Goal: Information Seeking & Learning: Learn about a topic

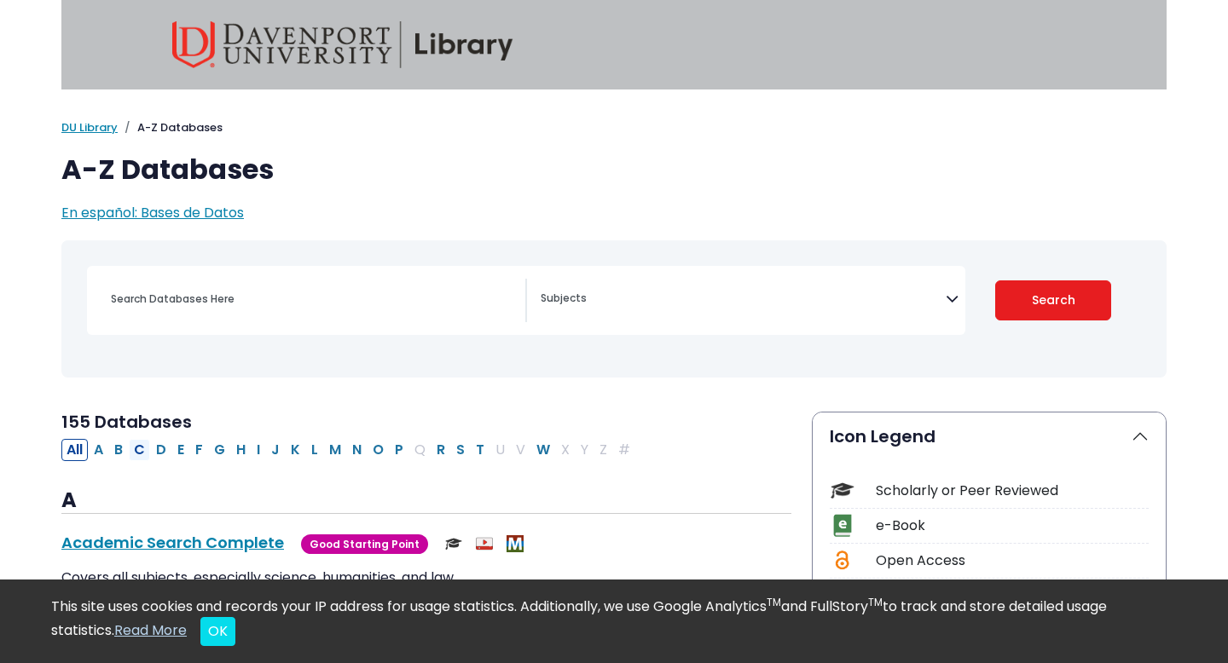
click at [142, 447] on button "C" at bounding box center [139, 450] width 21 height 22
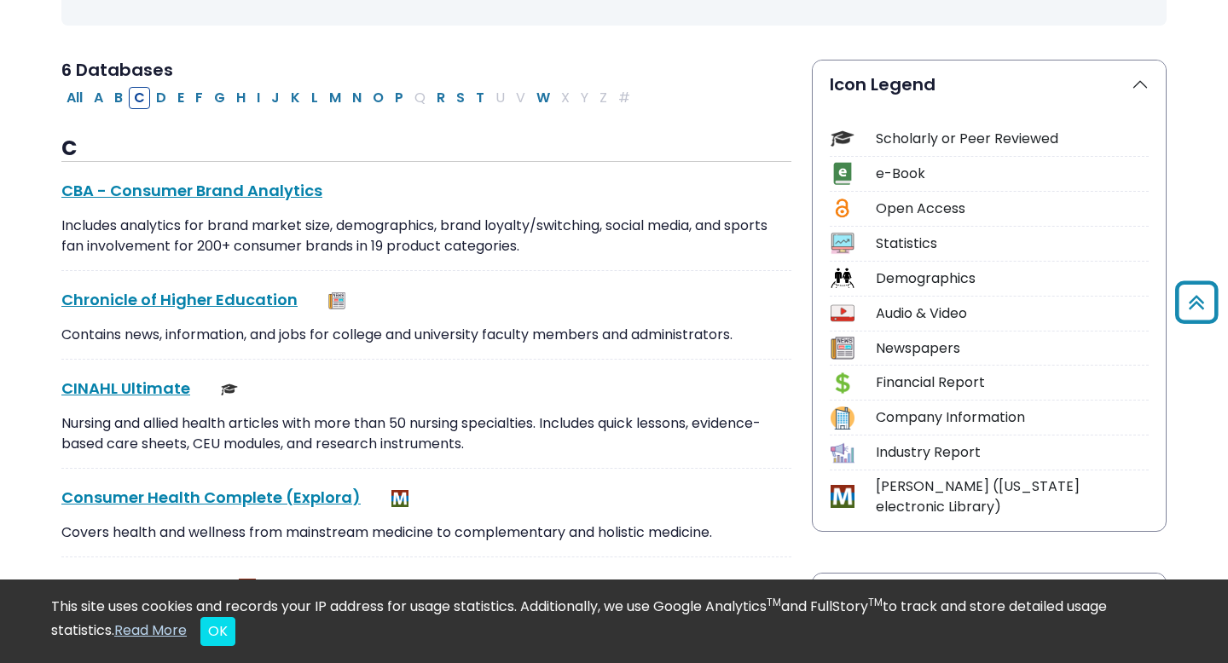
scroll to position [359, 0]
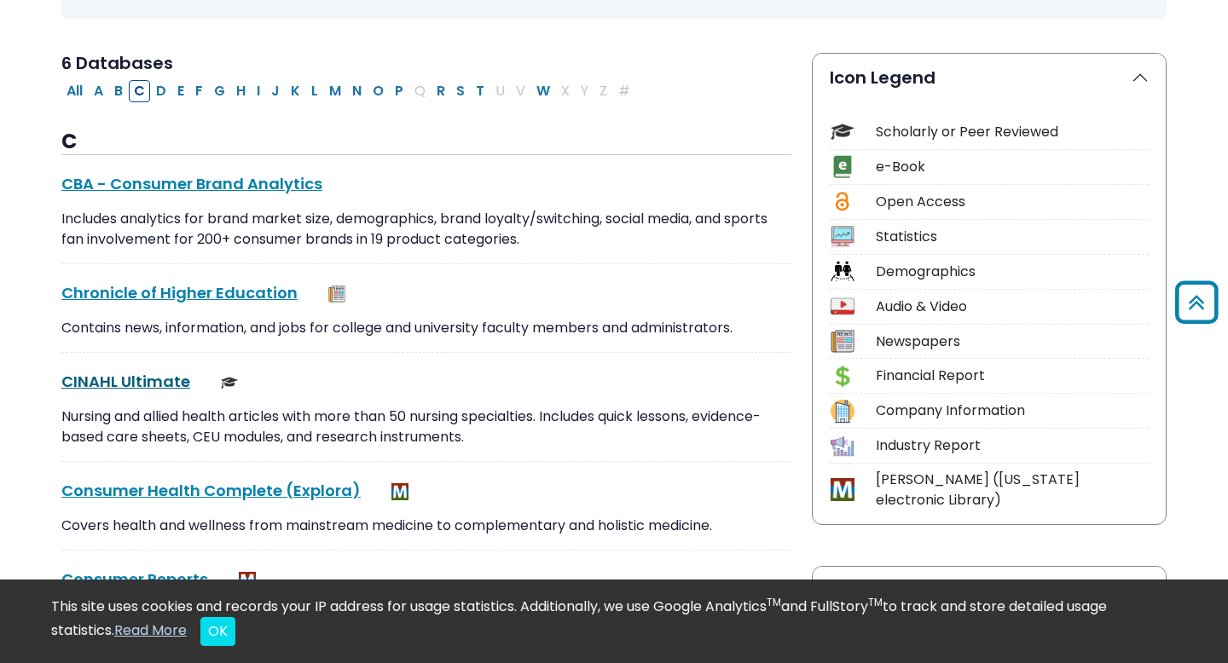
click at [132, 387] on link "CINAHL Ultimate This link opens in a new window" at bounding box center [125, 381] width 129 height 21
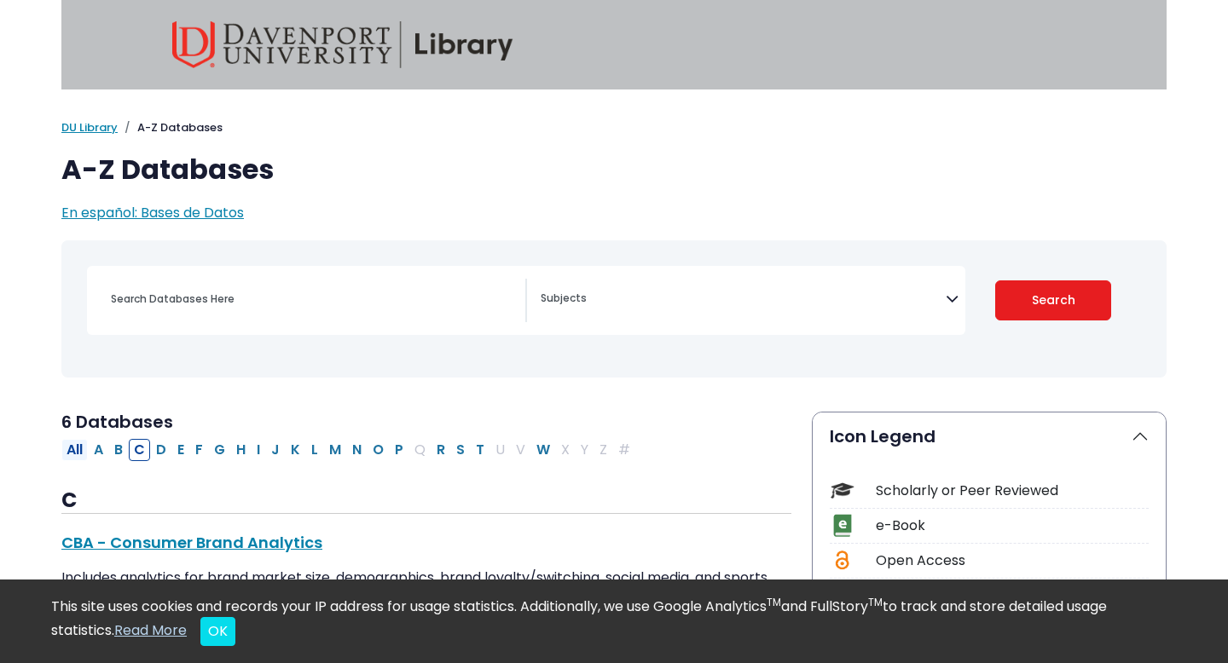
click at [72, 449] on button "All" at bounding box center [74, 450] width 26 height 22
select select "Database Subject Filter"
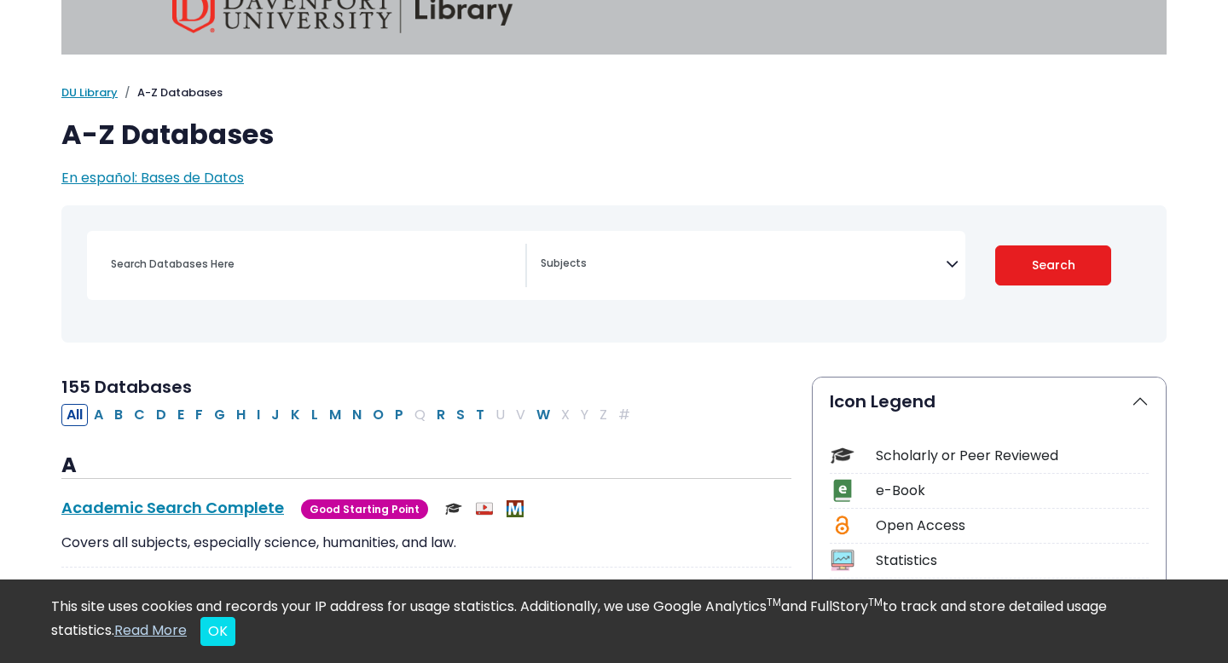
scroll to position [37, 0]
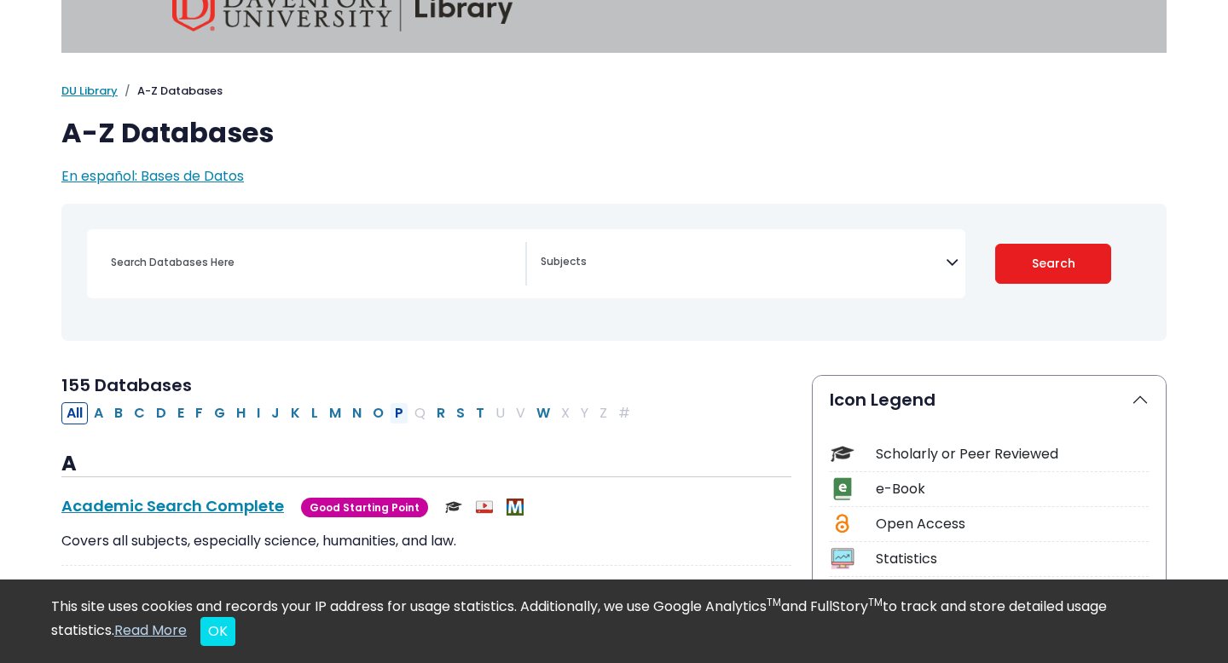
click at [403, 412] on button "P" at bounding box center [399, 413] width 19 height 22
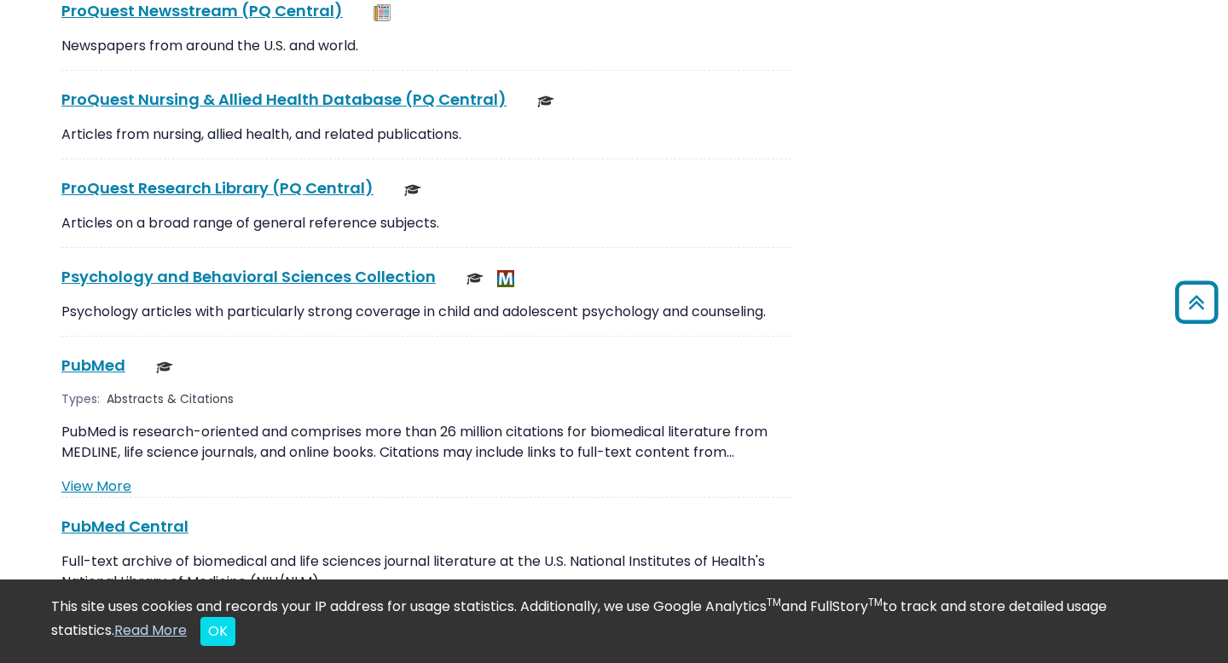
scroll to position [2906, 0]
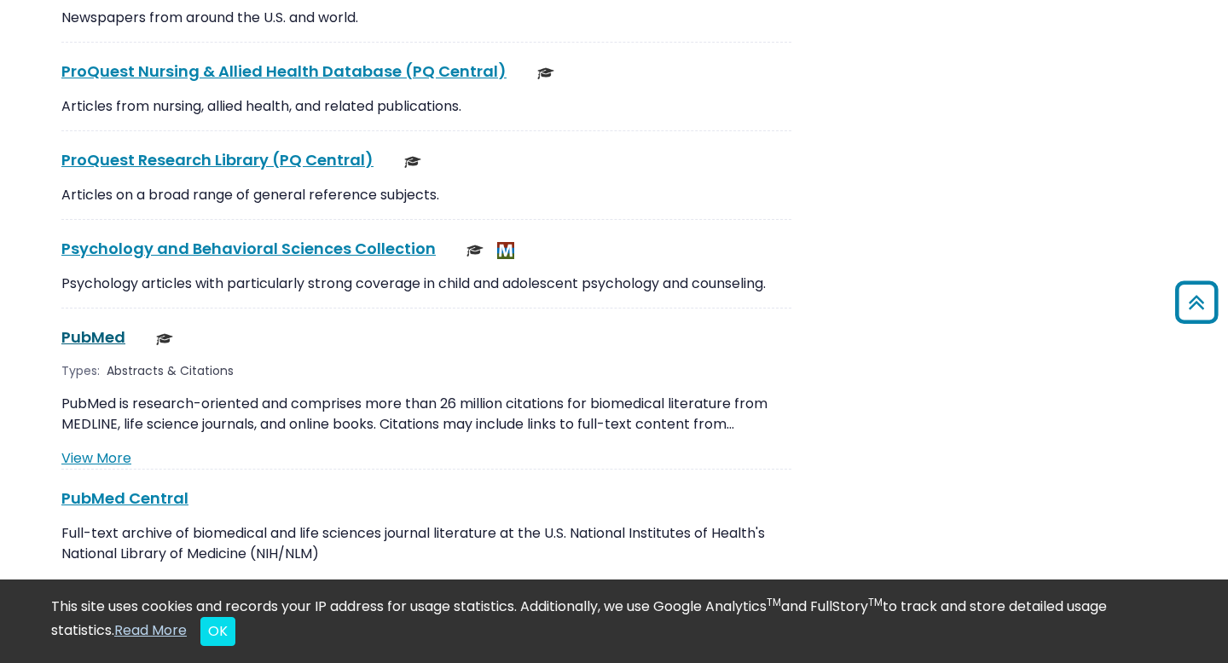
click at [77, 327] on link "PubMed This link opens in a new window" at bounding box center [93, 337] width 64 height 21
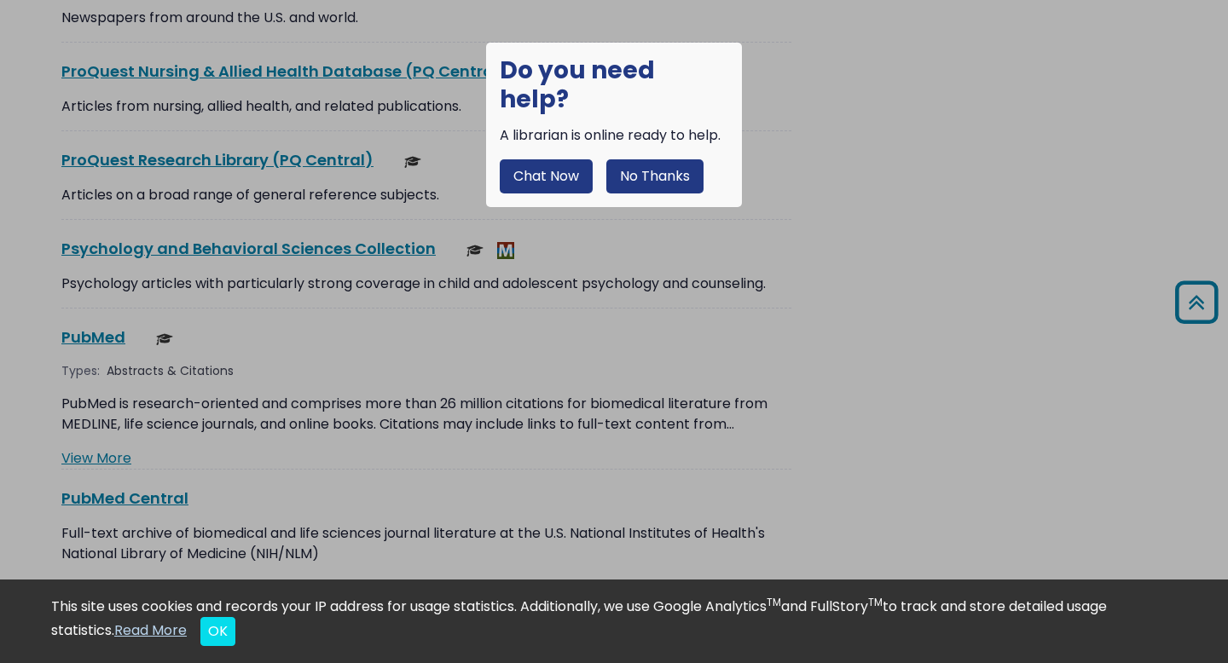
click at [658, 159] on button "No Thanks" at bounding box center [654, 176] width 97 height 34
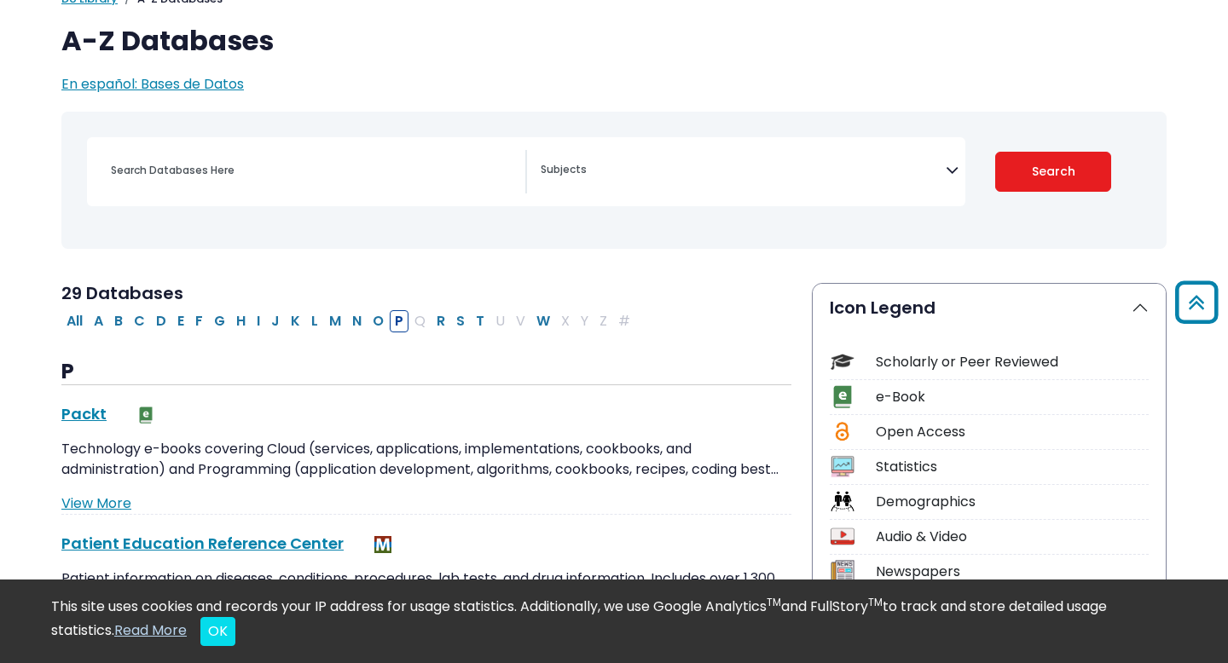
scroll to position [0, 0]
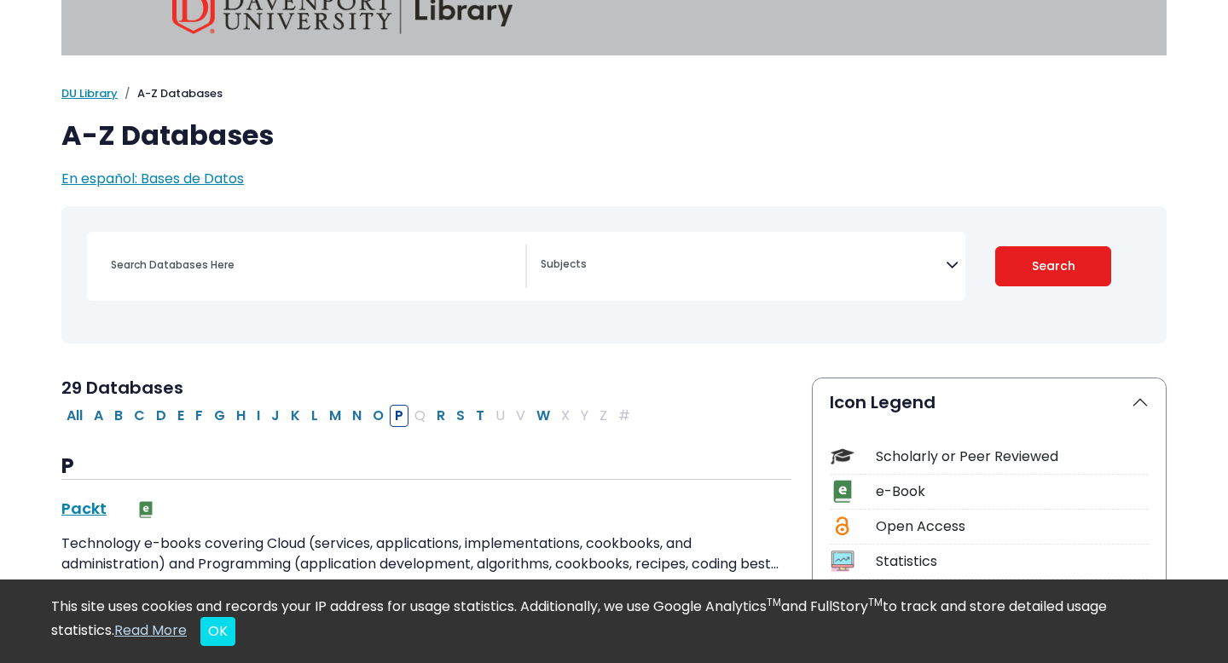
scroll to position [37, 0]
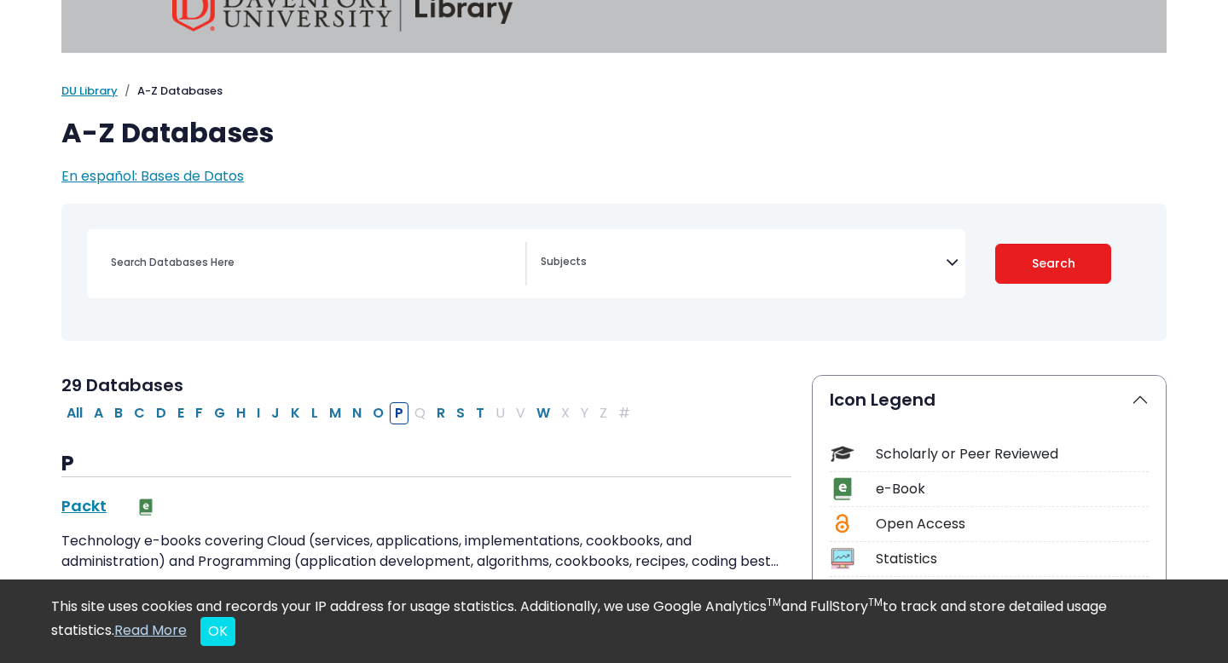
select select "Database Subject Filter"
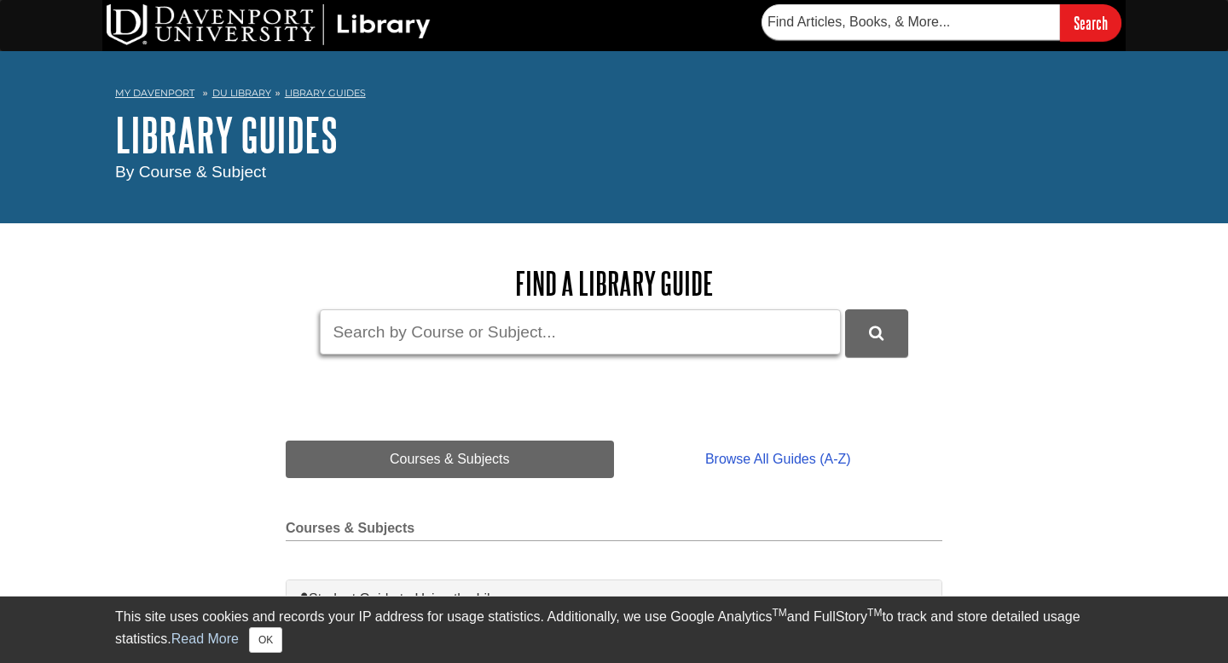
click at [483, 326] on input "Guide Search Terms" at bounding box center [580, 331] width 521 height 45
type input "google scholar"
click at [845, 309] on button "DU Library Guides Search" at bounding box center [876, 332] width 63 height 47
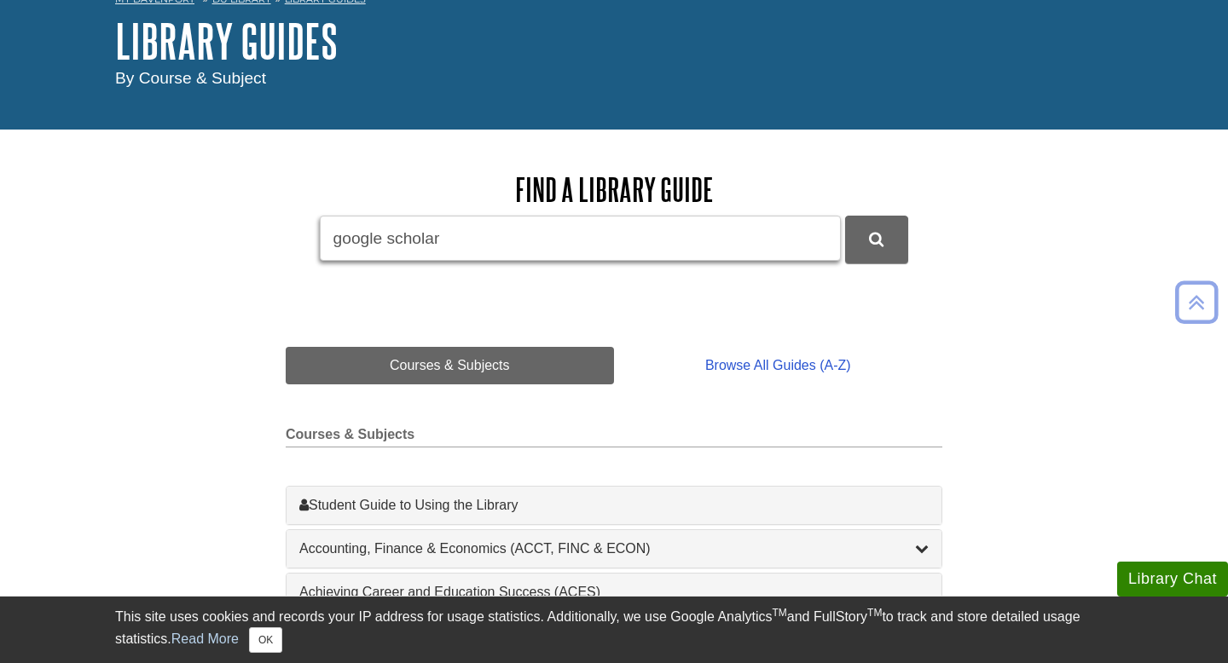
scroll to position [97, 0]
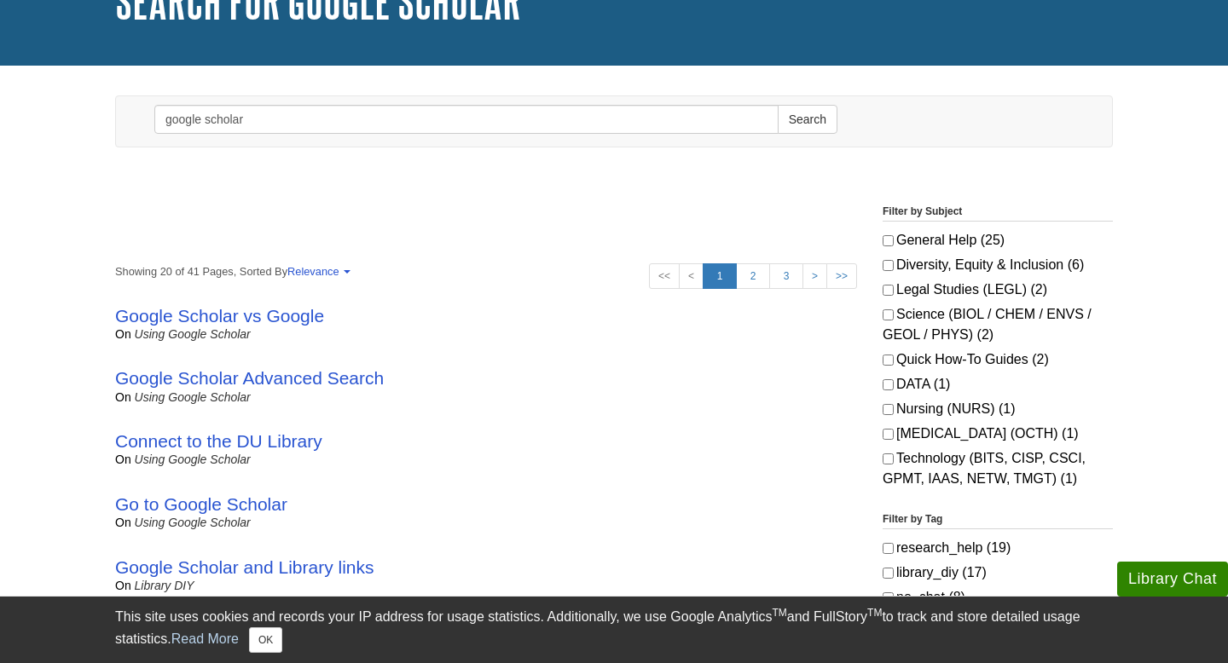
scroll to position [153, 0]
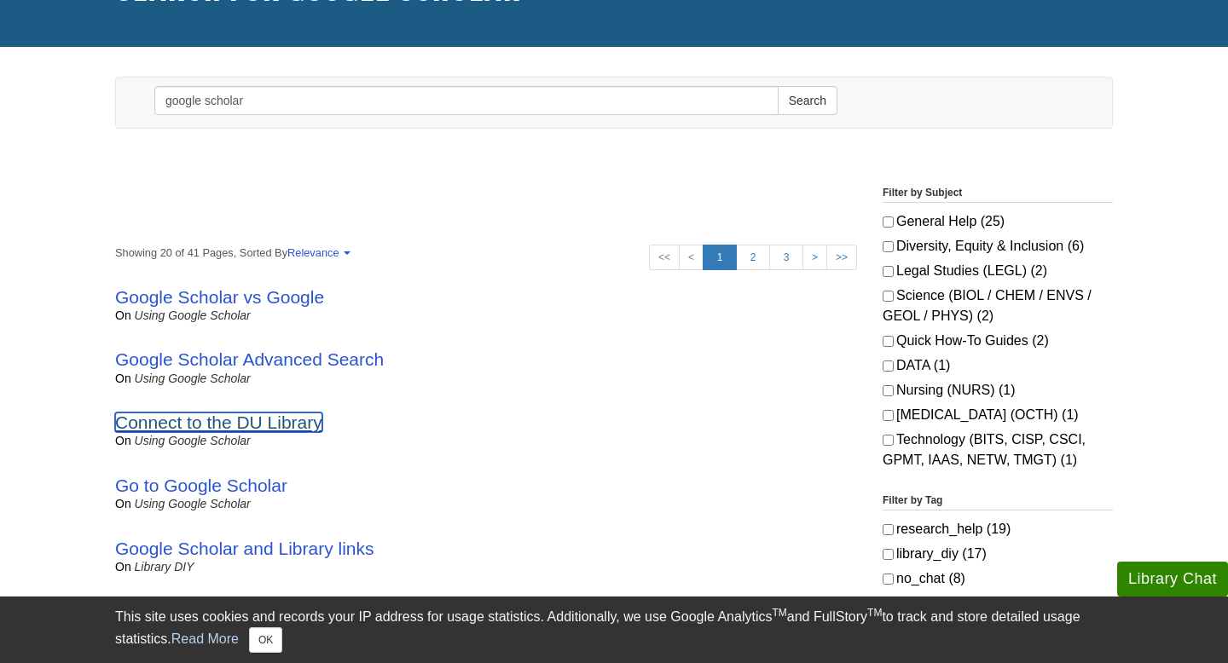
click at [235, 431] on link "Connect to the DU Library" at bounding box center [218, 423] width 207 height 20
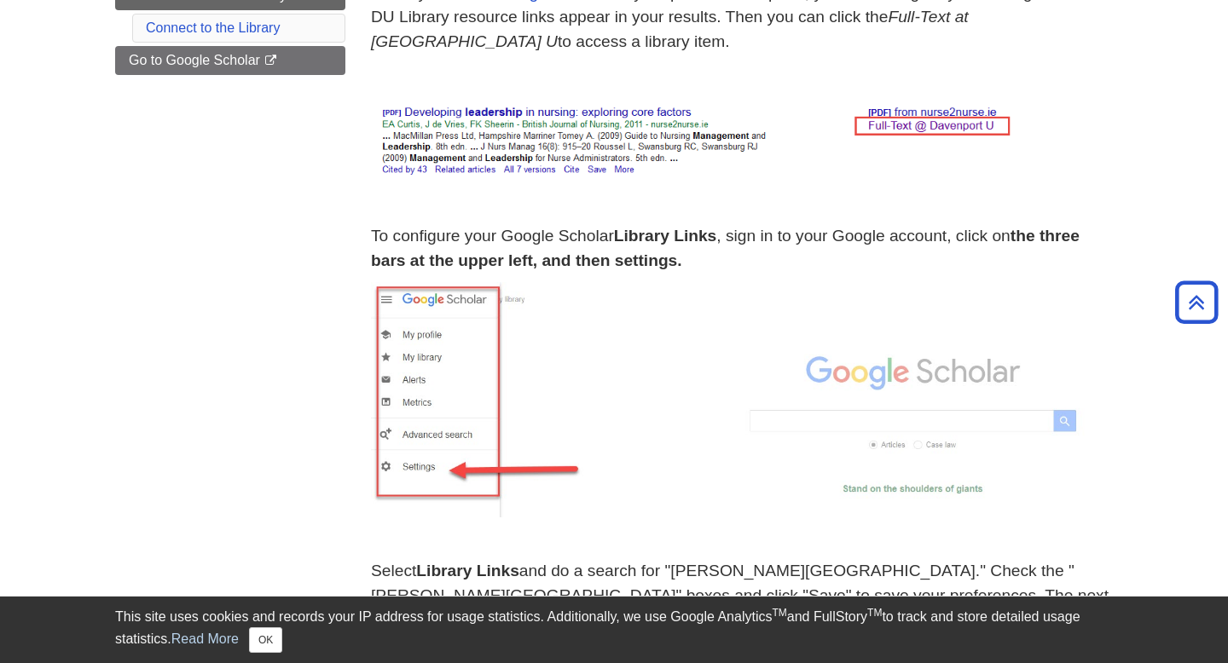
scroll to position [315, 0]
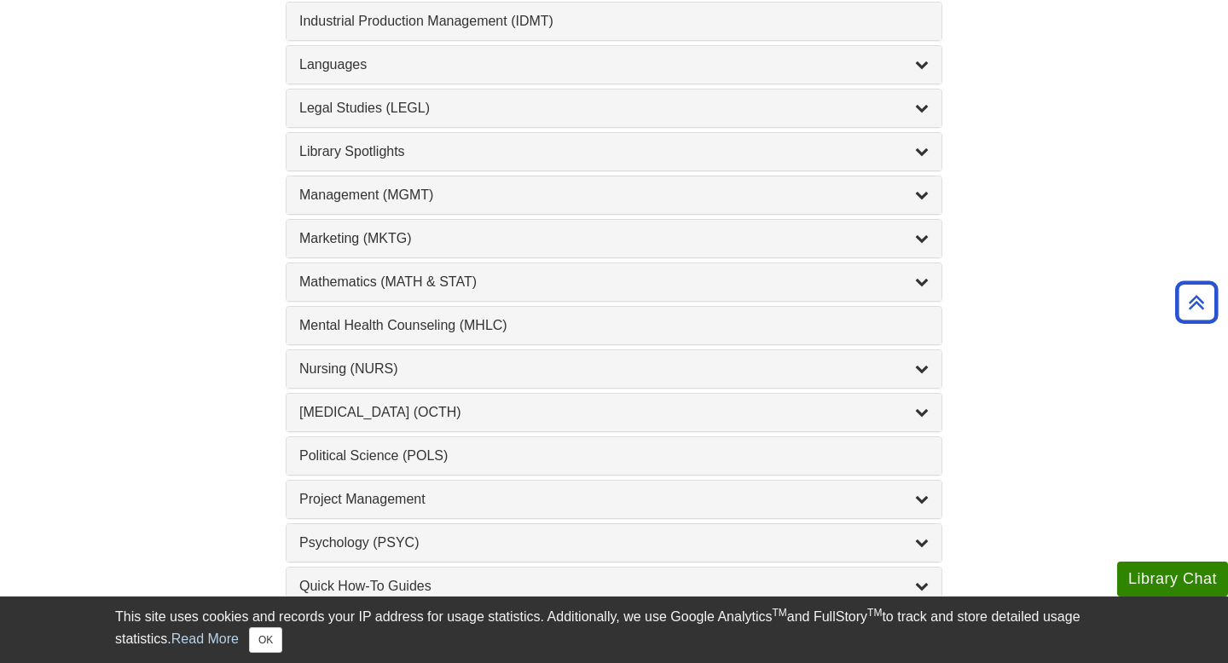
scroll to position [1385, 0]
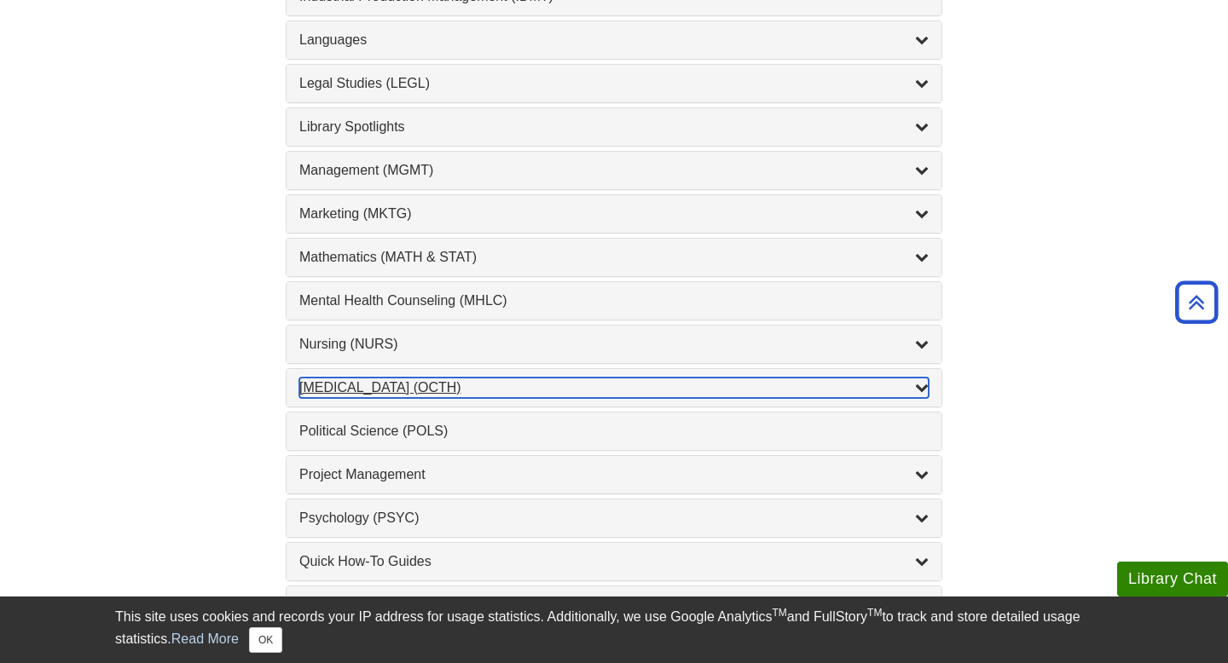
click at [558, 388] on div "Occupational Therapy (OCTH) , 2 guides" at bounding box center [613, 388] width 629 height 20
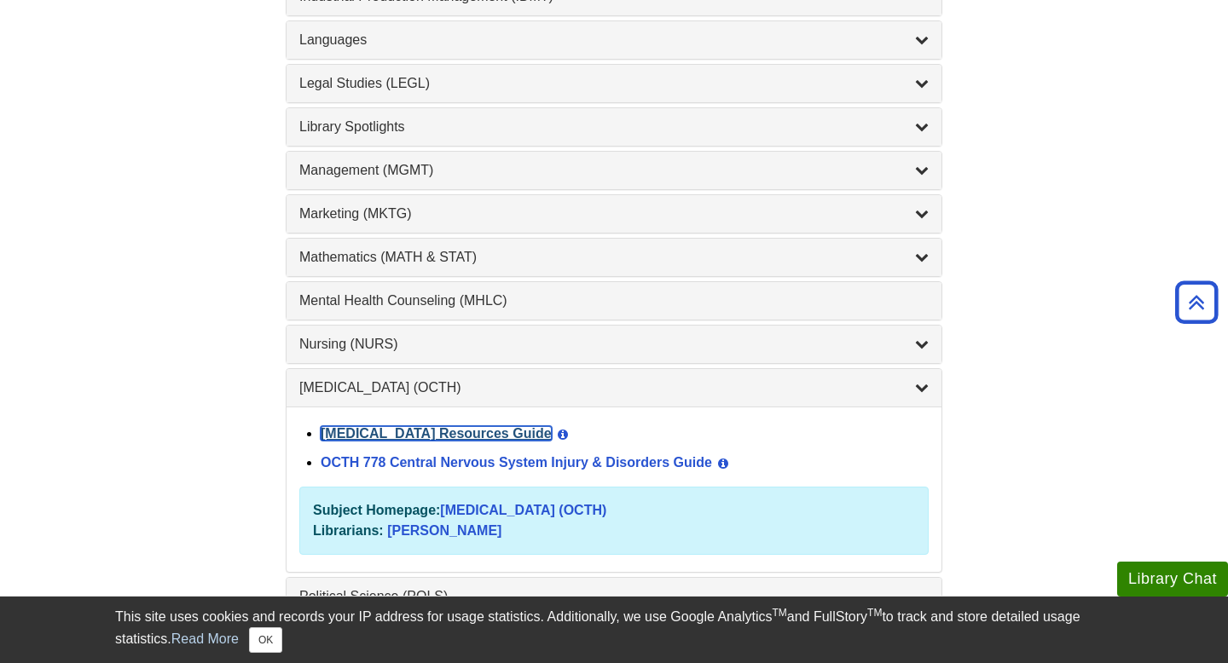
click at [430, 432] on link "[MEDICAL_DATA] Resources Guide" at bounding box center [436, 433] width 231 height 14
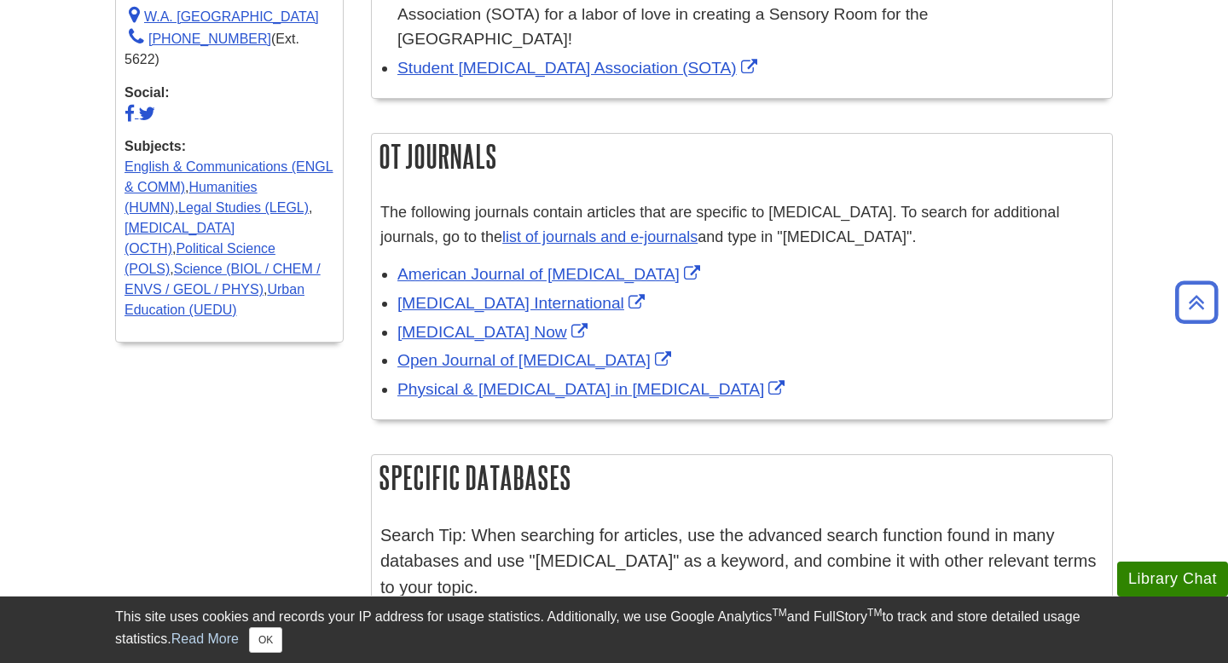
scroll to position [737, 0]
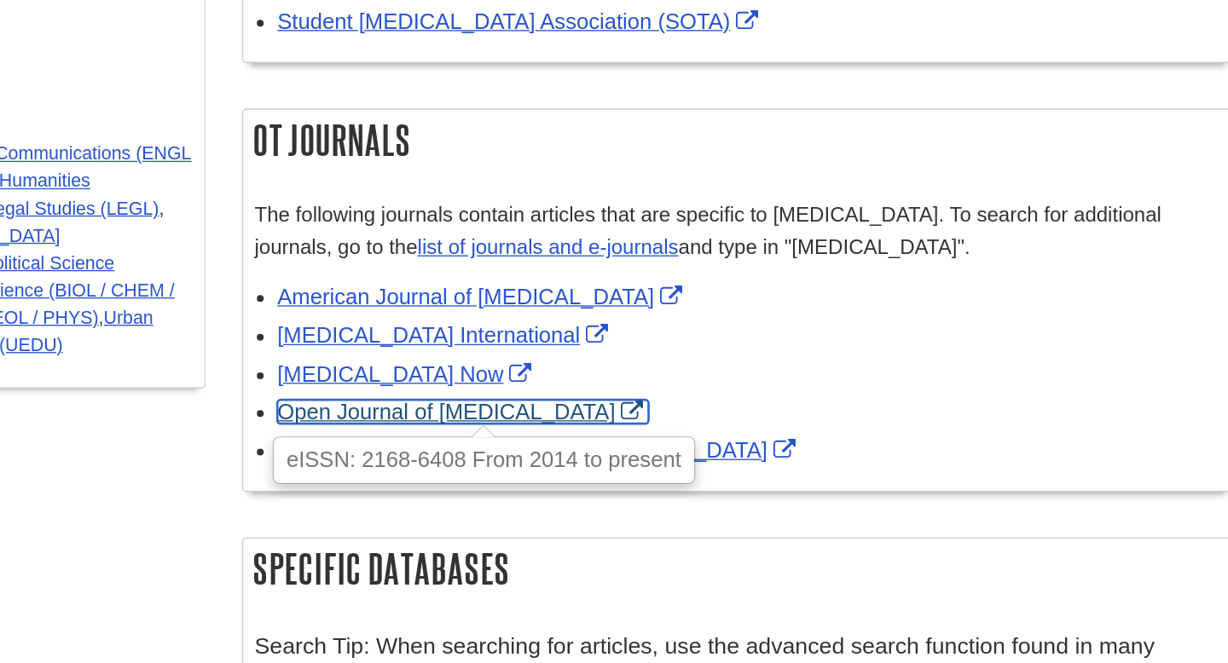
click at [603, 356] on link "Open Journal of [MEDICAL_DATA]" at bounding box center [536, 365] width 278 height 18
